Goal: Information Seeking & Learning: Learn about a topic

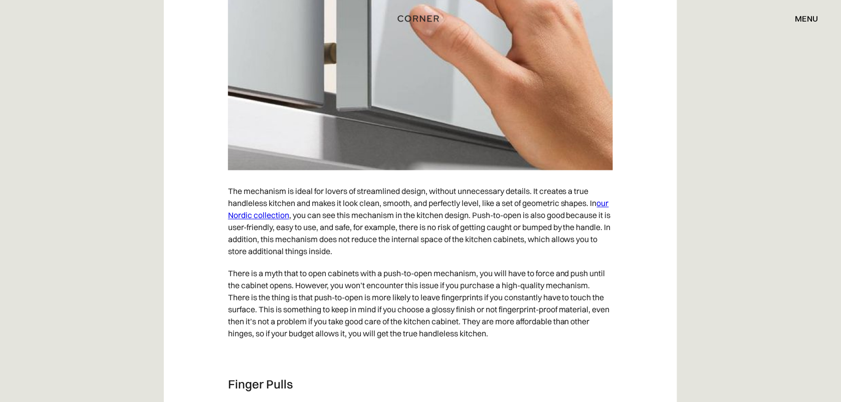
scroll to position [1843, 0]
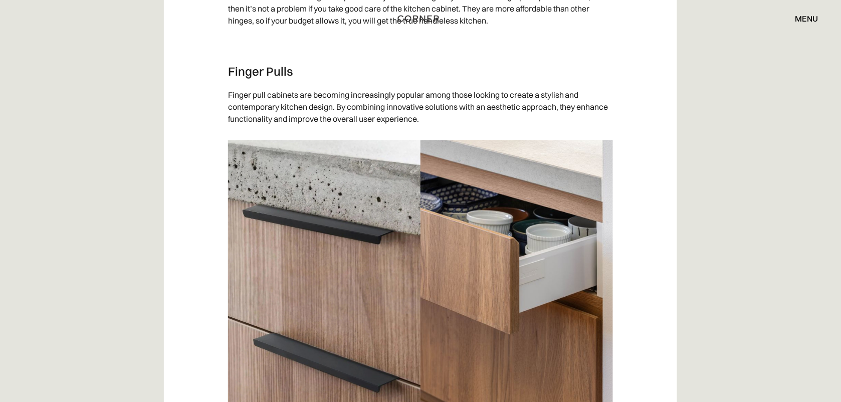
drag, startPoint x: 224, startPoint y: 73, endPoint x: 286, endPoint y: 73, distance: 62.2
drag, startPoint x: 286, startPoint y: 73, endPoint x: 249, endPoint y: 108, distance: 51.4
click at [249, 108] on p "Finger pull cabinets are becoming increasingly popular among those looking to c…" at bounding box center [420, 107] width 385 height 46
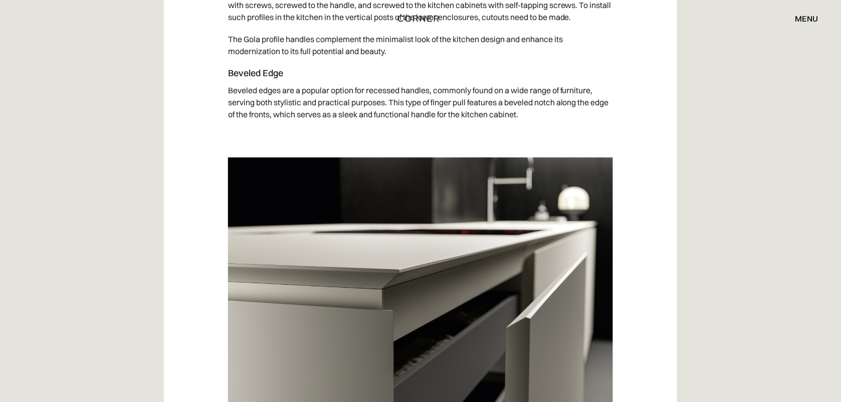
scroll to position [4223, 0]
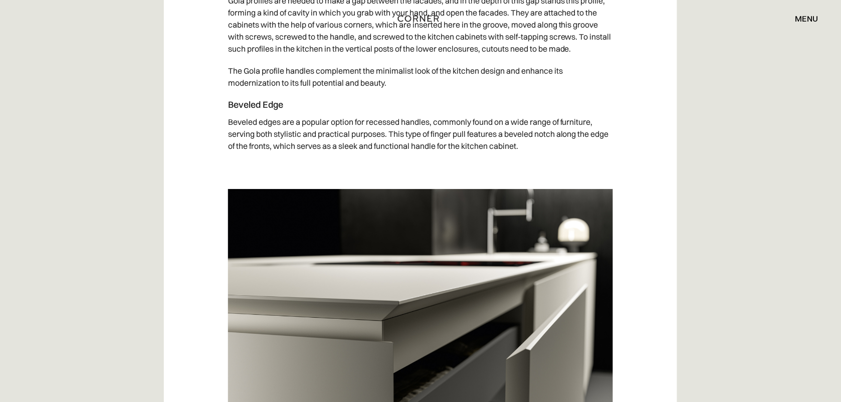
click at [379, 131] on p "Beveled edges are a popular option for recessed handles, commonly found on a wi…" at bounding box center [420, 134] width 385 height 46
drag, startPoint x: 226, startPoint y: 114, endPoint x: 295, endPoint y: 113, distance: 69.2
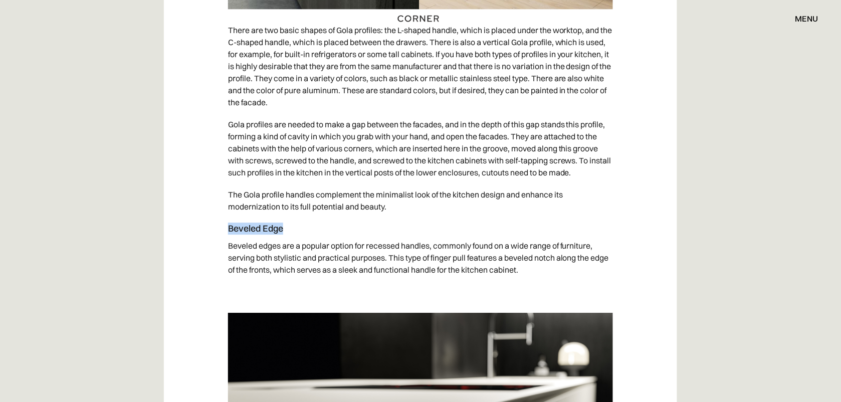
scroll to position [4098, 0]
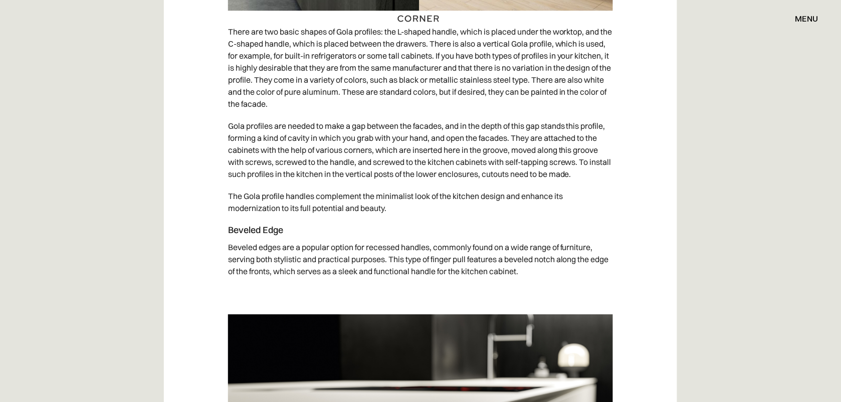
drag, startPoint x: 775, startPoint y: 1, endPoint x: 405, endPoint y: 186, distance: 414.2
click at [405, 185] on p "Gola profiles are needed to make a gap between the facades, and in the depth of…" at bounding box center [420, 150] width 385 height 70
drag, startPoint x: 405, startPoint y: 186, endPoint x: 467, endPoint y: 249, distance: 89.3
click at [467, 249] on p "Beveled edges are a popular option for recessed handles, commonly found on a wi…" at bounding box center [420, 259] width 385 height 46
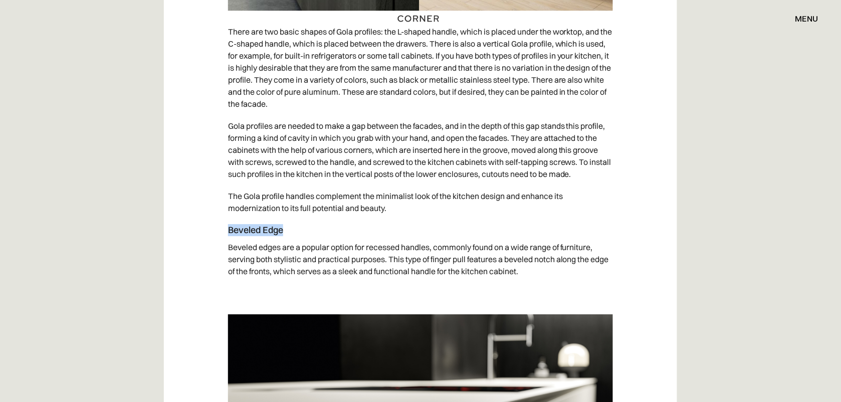
drag, startPoint x: 222, startPoint y: 242, endPoint x: 304, endPoint y: 243, distance: 82.7
drag, startPoint x: 304, startPoint y: 243, endPoint x: 246, endPoint y: 241, distance: 58.2
copy h4 "Beveled Edge"
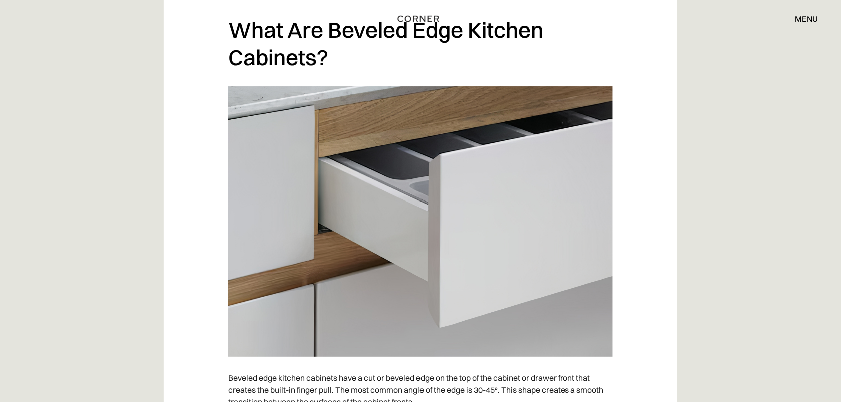
scroll to position [2068, 0]
